Goal: Find specific page/section: Find specific page/section

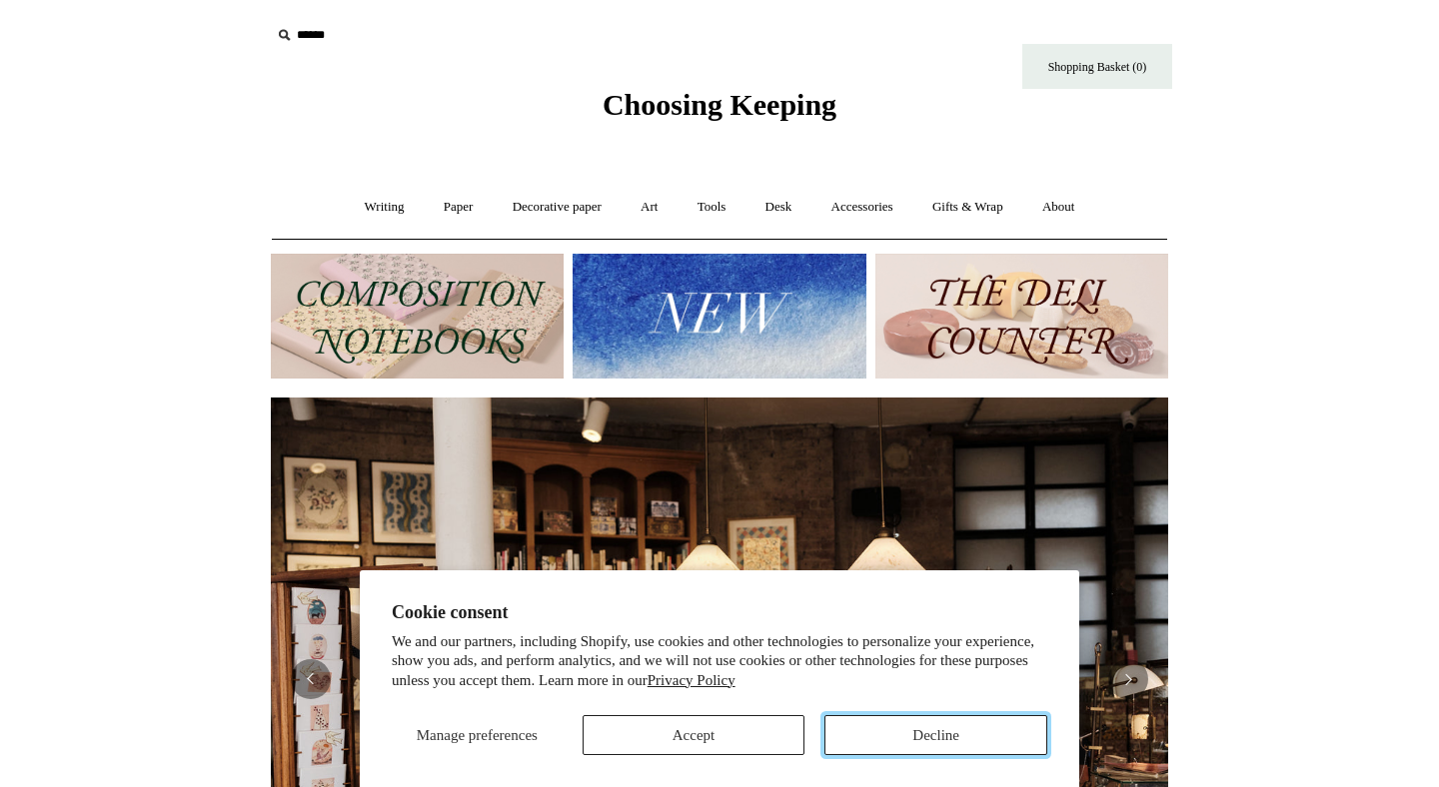
click at [921, 724] on button "Decline" at bounding box center [935, 735] width 223 height 40
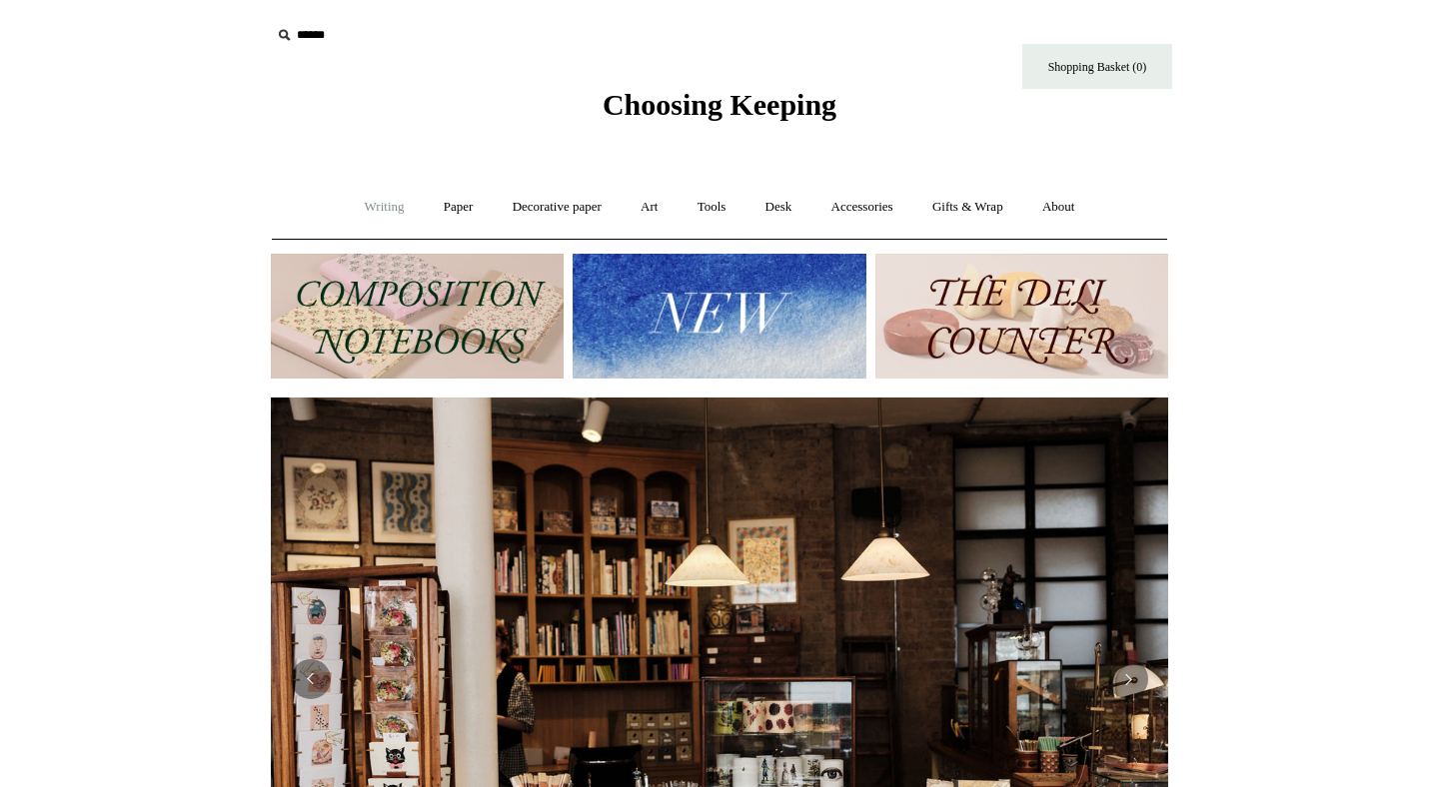
click at [362, 213] on link "Writing +" at bounding box center [385, 207] width 76 height 53
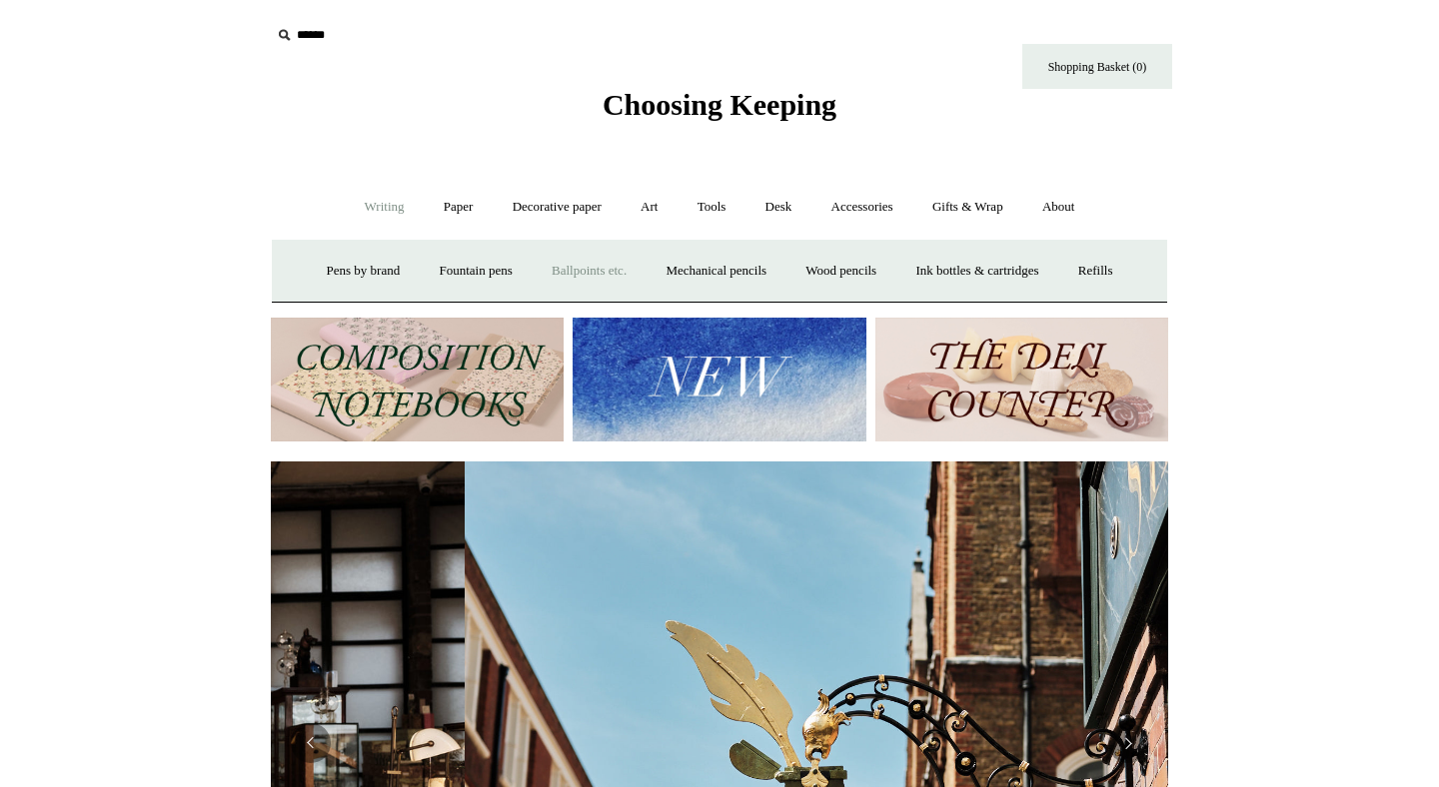
scroll to position [0, 897]
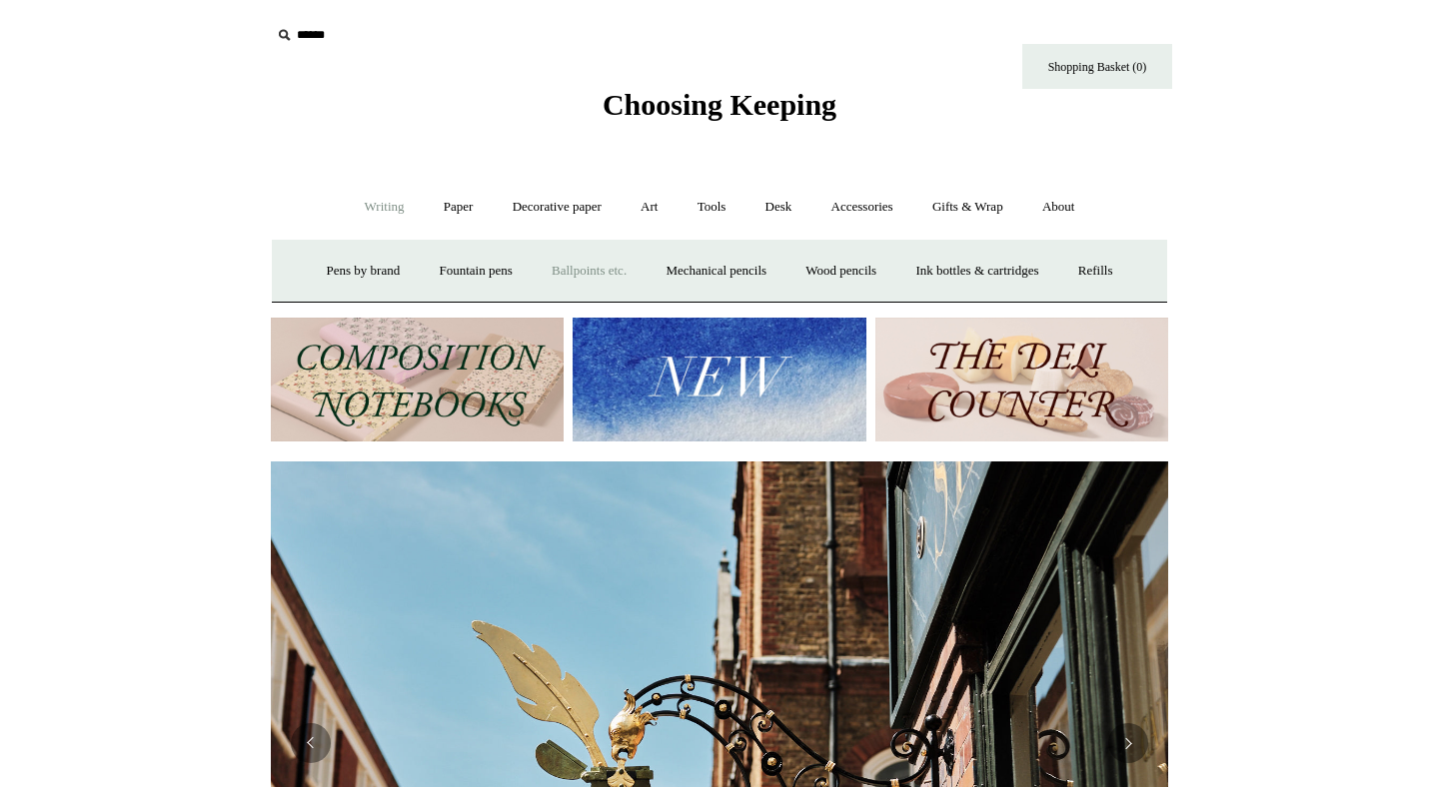
click at [597, 269] on link "Ballpoints etc. +" at bounding box center [589, 271] width 111 height 53
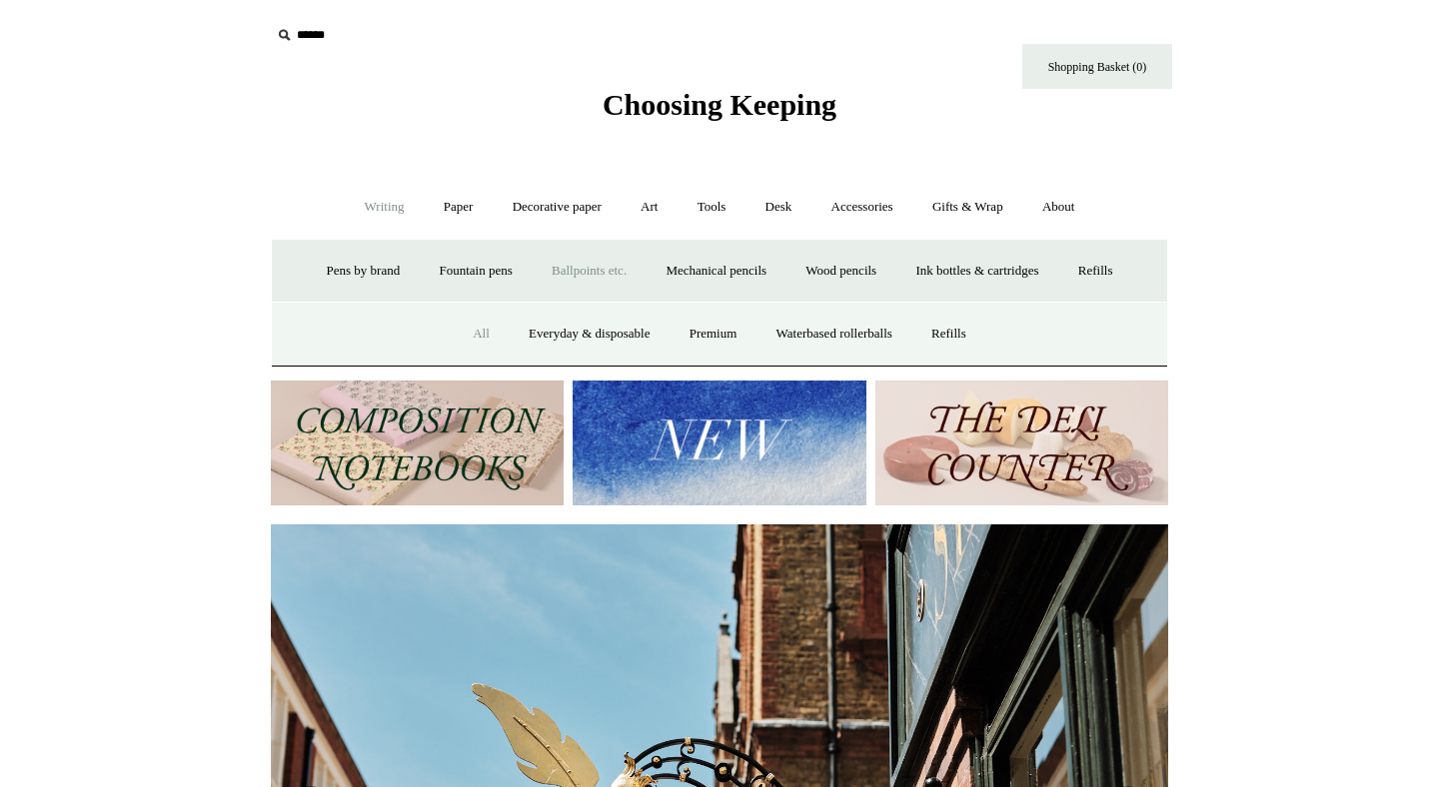
click at [474, 336] on link "All" at bounding box center [481, 334] width 53 height 53
